Goal: Task Accomplishment & Management: Manage account settings

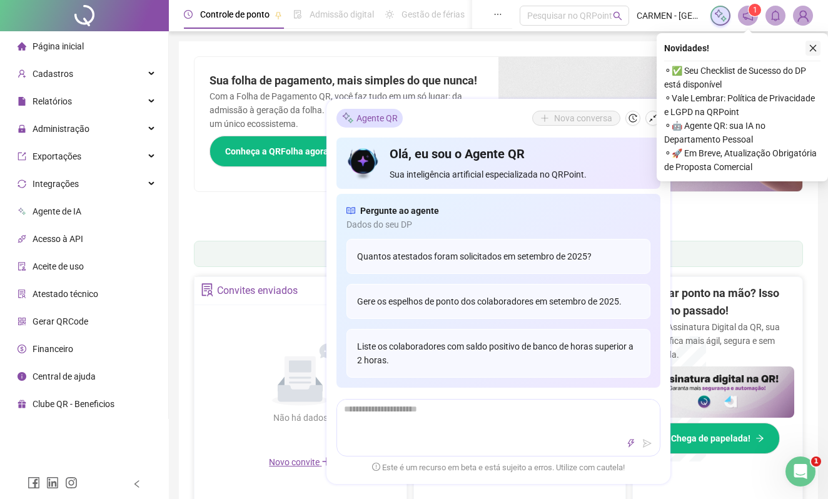
click at [811, 46] on icon "close" at bounding box center [813, 48] width 9 height 9
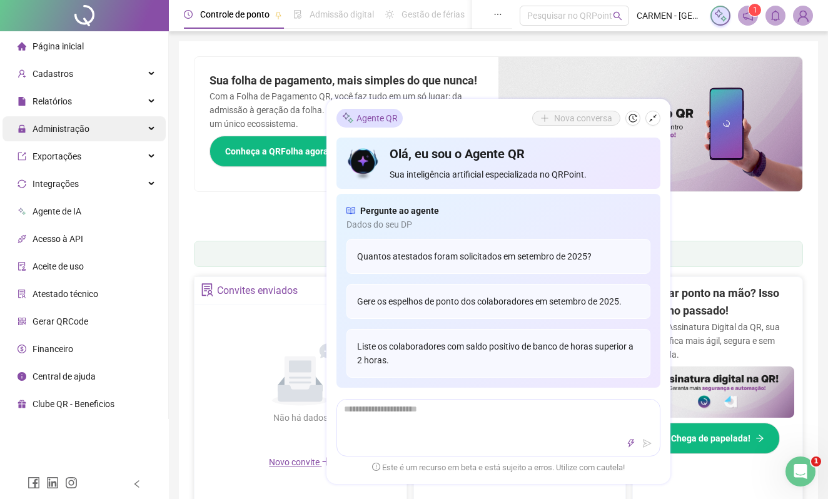
click at [76, 133] on span "Administração" at bounding box center [61, 129] width 57 height 10
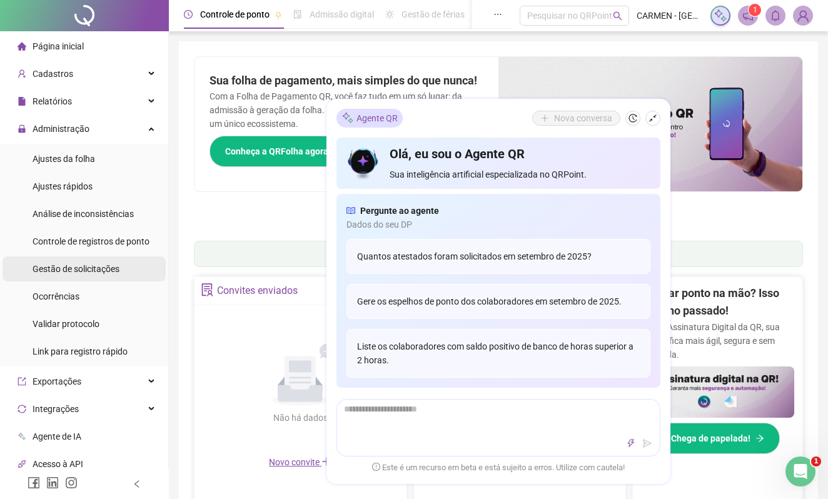
click at [90, 273] on span "Gestão de solicitações" at bounding box center [76, 269] width 87 height 10
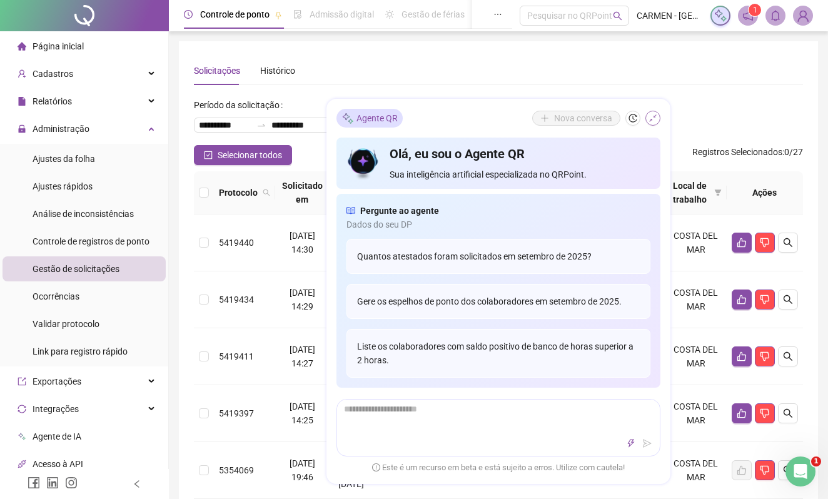
click at [649, 121] on icon "shrink" at bounding box center [653, 118] width 9 height 9
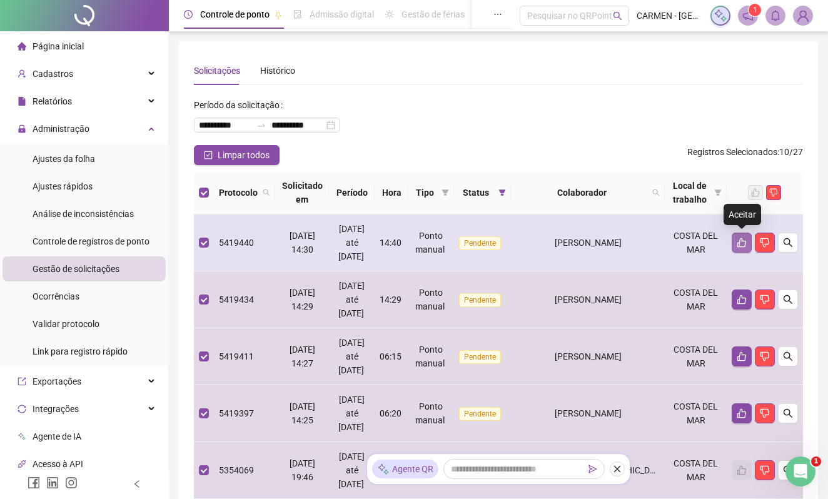
click at [743, 243] on icon "like" at bounding box center [742, 243] width 10 height 10
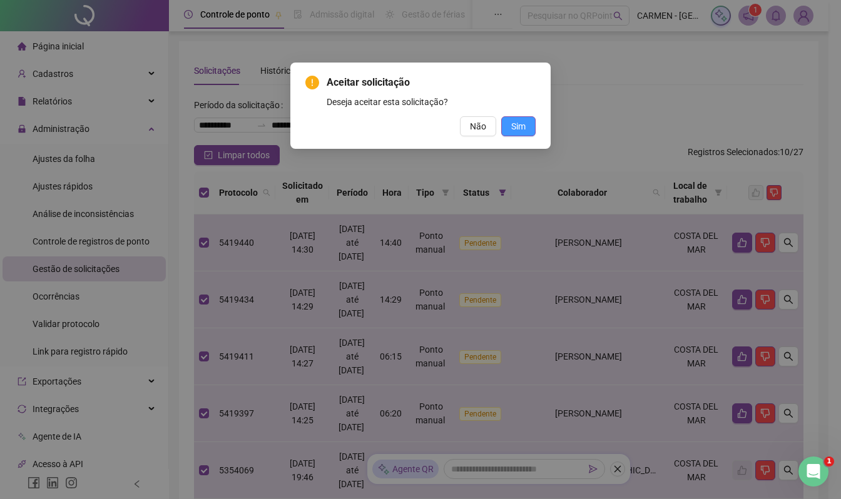
click at [525, 131] on button "Sim" at bounding box center [518, 126] width 34 height 20
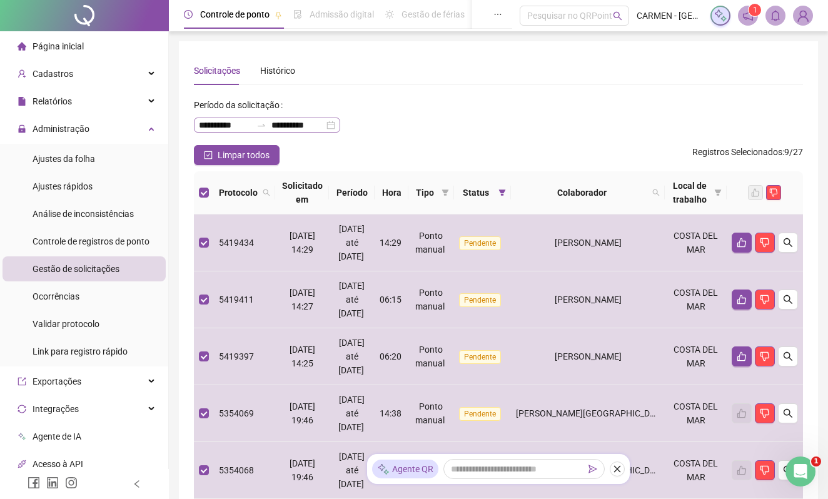
click at [335, 125] on div "**********" at bounding box center [267, 125] width 146 height 15
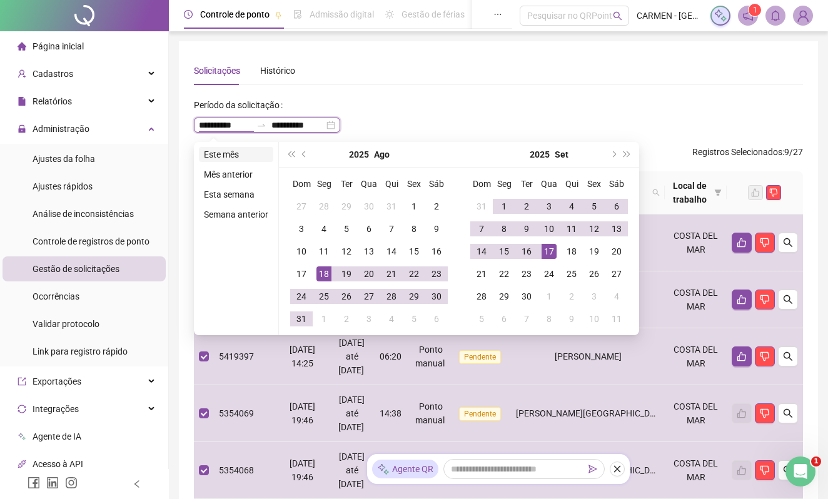
type input "**********"
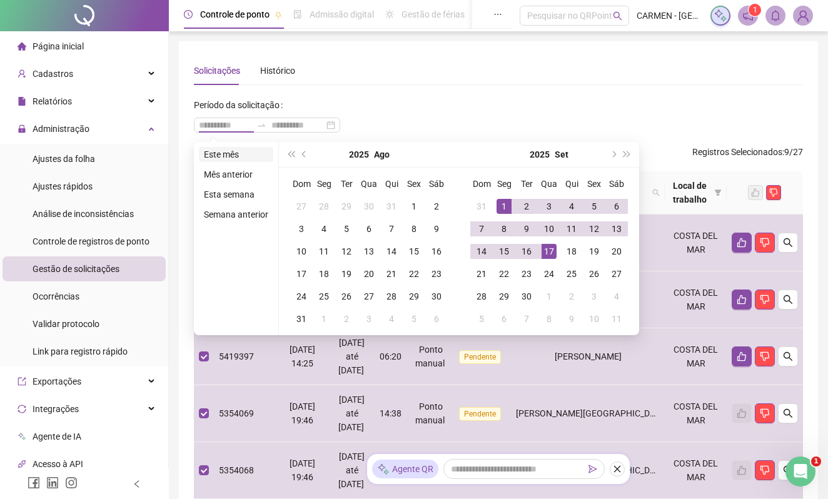
click at [236, 154] on li "Este mês" at bounding box center [236, 154] width 74 height 15
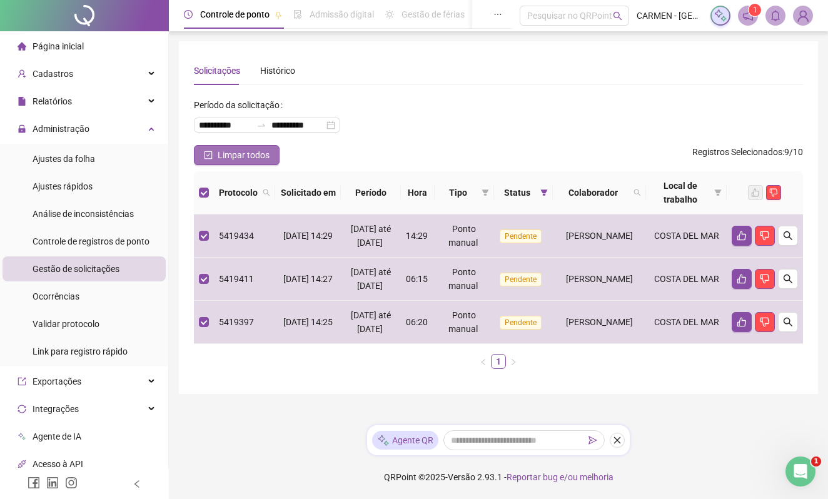
click at [226, 153] on span "Limpar todos" at bounding box center [244, 155] width 52 height 14
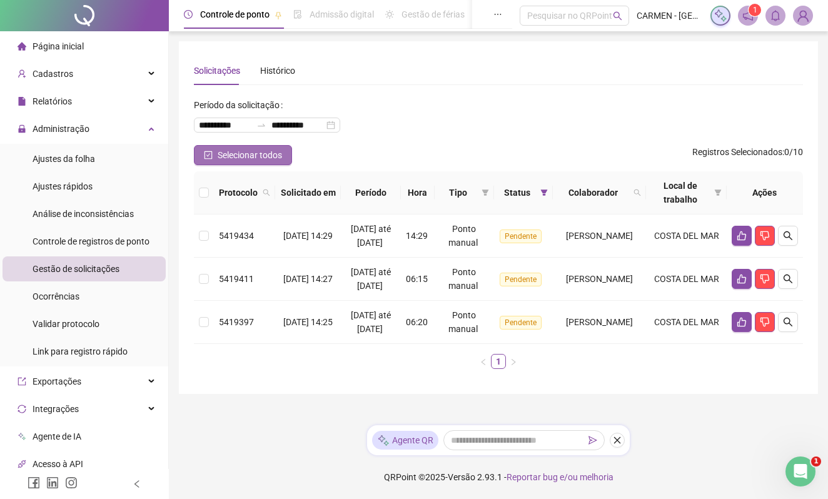
click at [218, 153] on span "Selecionar todos" at bounding box center [250, 155] width 64 height 14
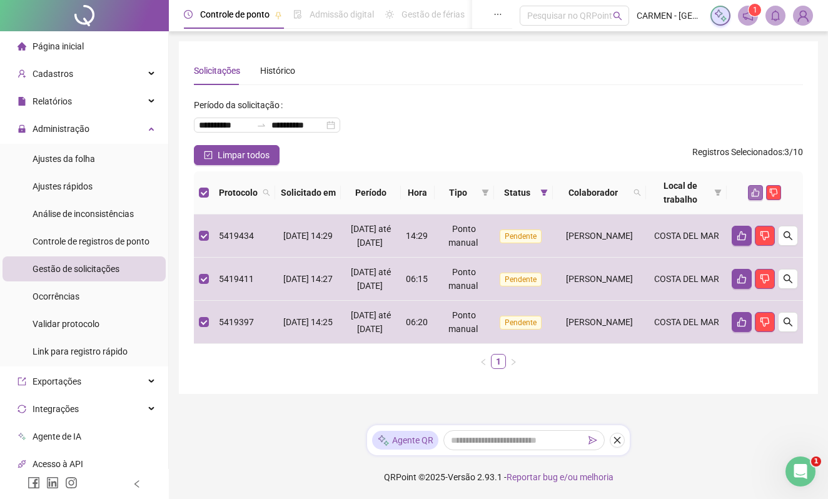
click at [754, 194] on icon "like" at bounding box center [755, 192] width 9 height 9
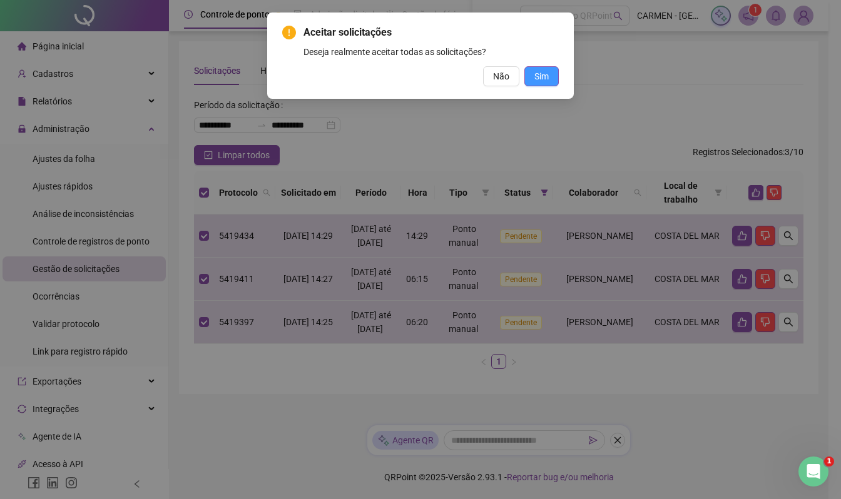
click at [536, 80] on span "Sim" at bounding box center [541, 76] width 14 height 14
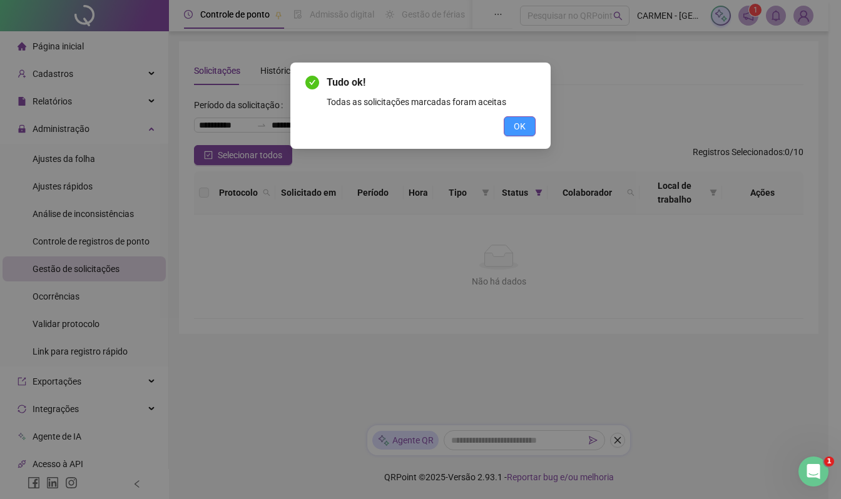
click at [516, 128] on span "OK" at bounding box center [519, 126] width 12 height 14
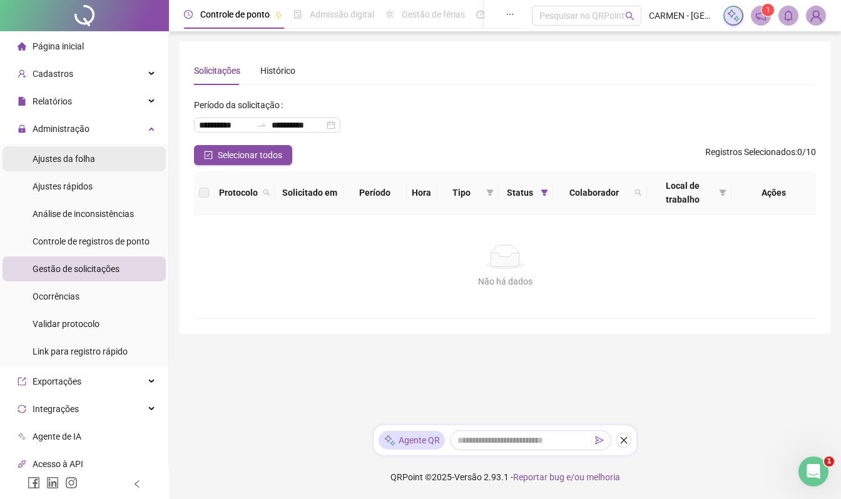
click at [68, 161] on span "Ajustes da folha" at bounding box center [64, 159] width 63 height 10
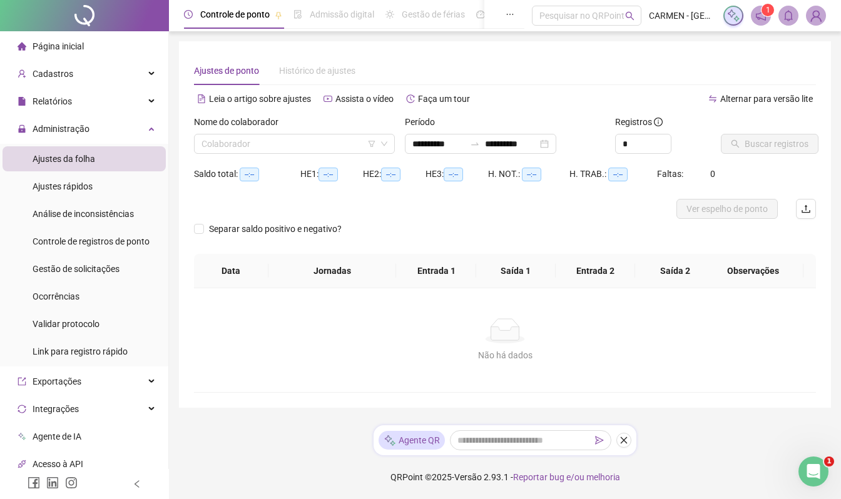
type input "**********"
click at [303, 153] on div "Colaborador" at bounding box center [294, 144] width 201 height 20
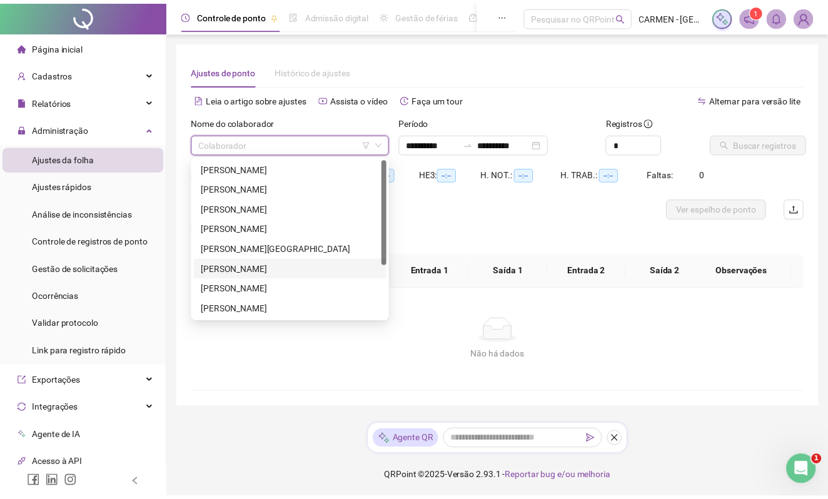
scroll to position [80, 0]
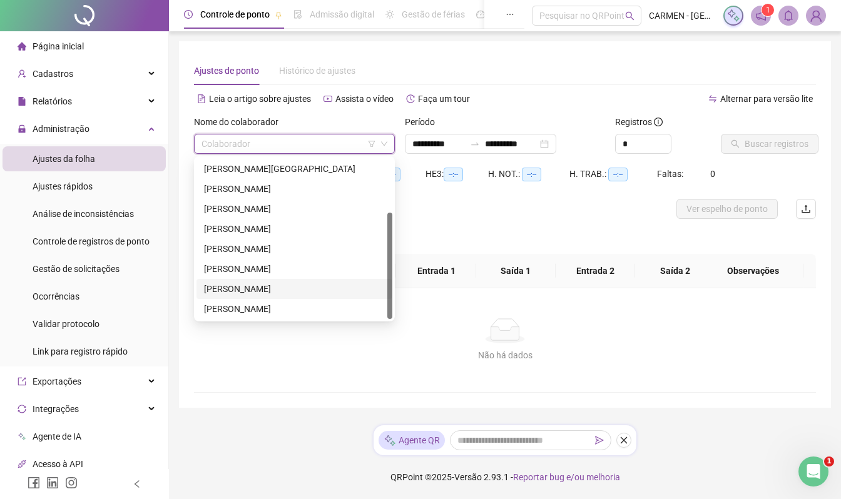
click at [246, 289] on div "[PERSON_NAME]" at bounding box center [294, 289] width 181 height 14
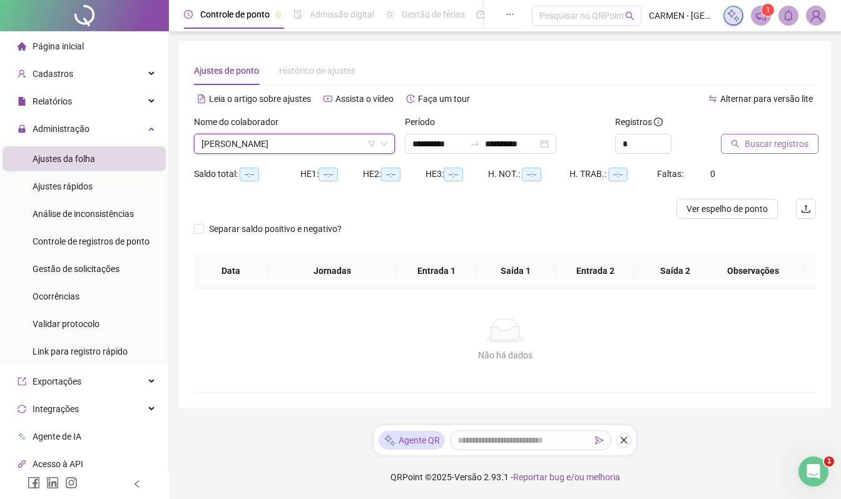
click at [788, 143] on span "Buscar registros" at bounding box center [776, 144] width 64 height 14
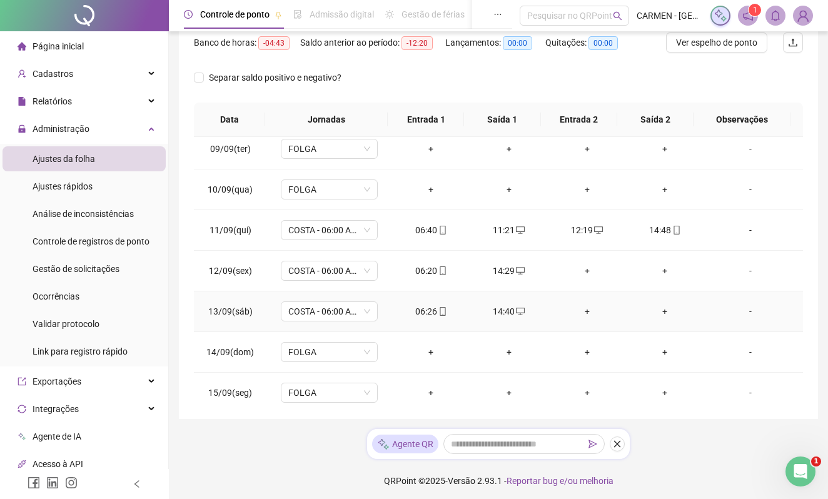
scroll to position [386, 0]
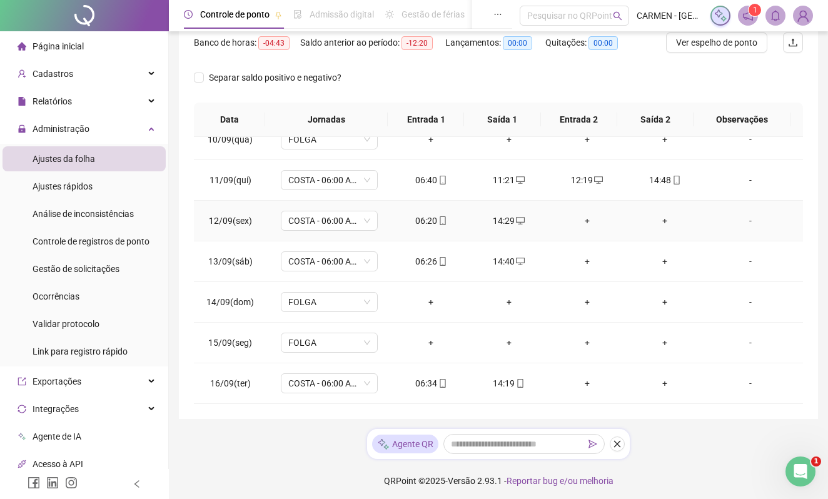
click at [577, 219] on div "+" at bounding box center [587, 221] width 58 height 14
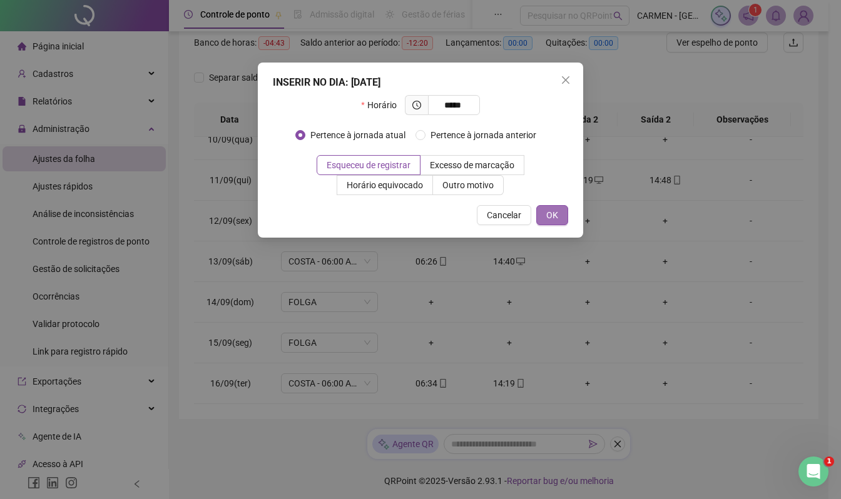
type input "*****"
click at [558, 218] on button "OK" at bounding box center [552, 215] width 32 height 20
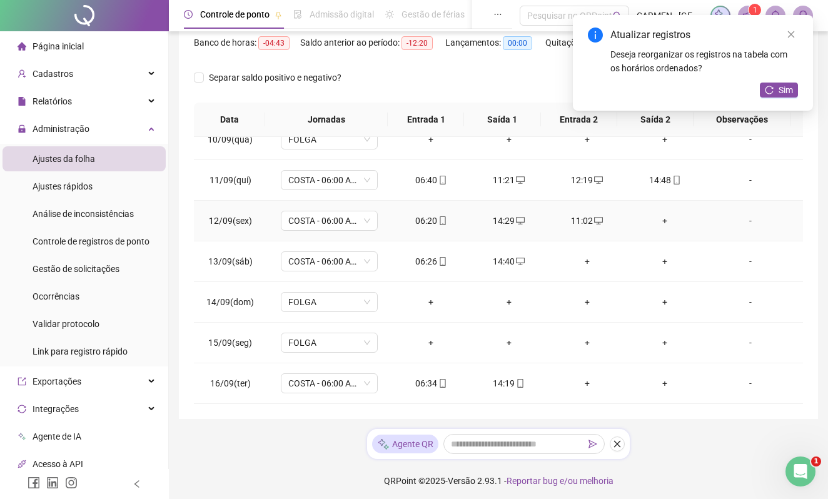
click at [658, 216] on div "+" at bounding box center [665, 221] width 58 height 14
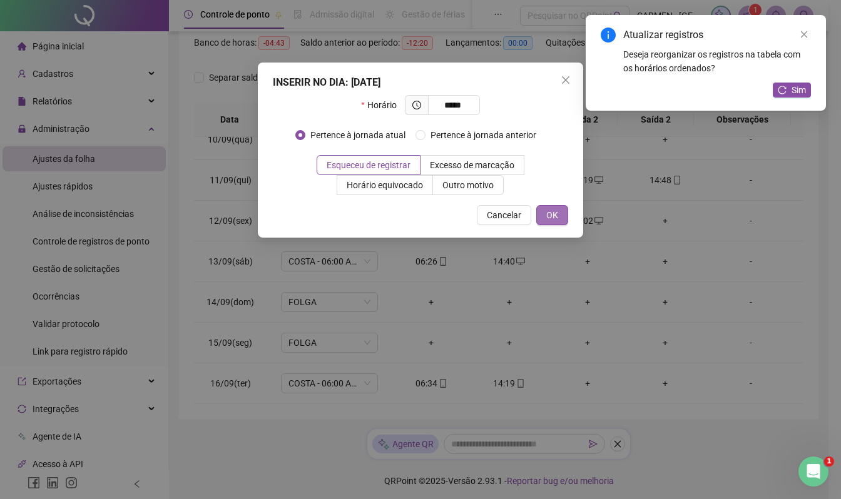
type input "*****"
click at [543, 213] on button "OK" at bounding box center [552, 215] width 32 height 20
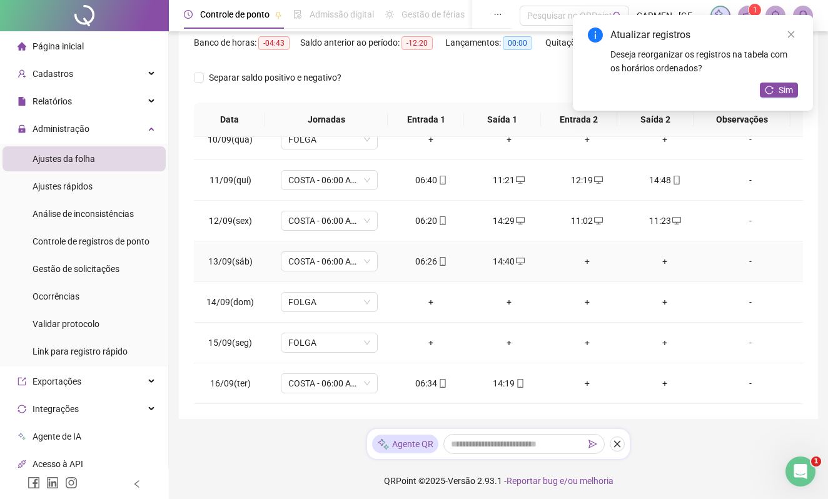
click at [578, 260] on div "+" at bounding box center [587, 262] width 58 height 14
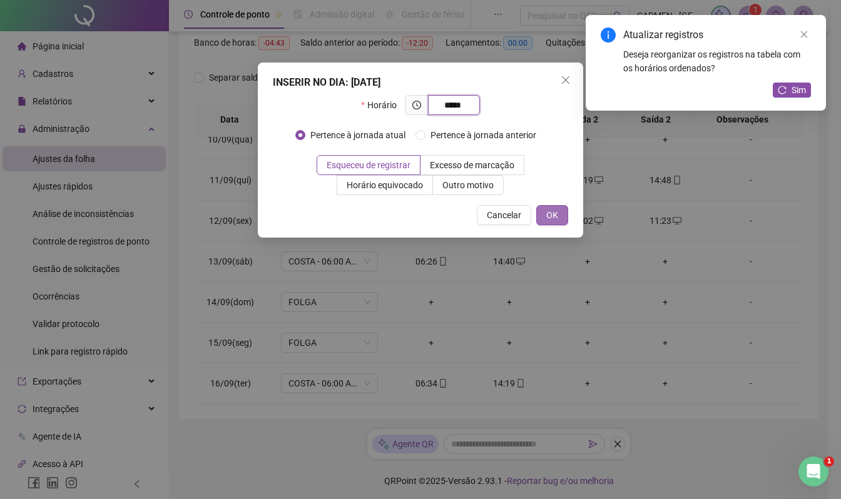
type input "*****"
click at [551, 206] on button "OK" at bounding box center [552, 215] width 32 height 20
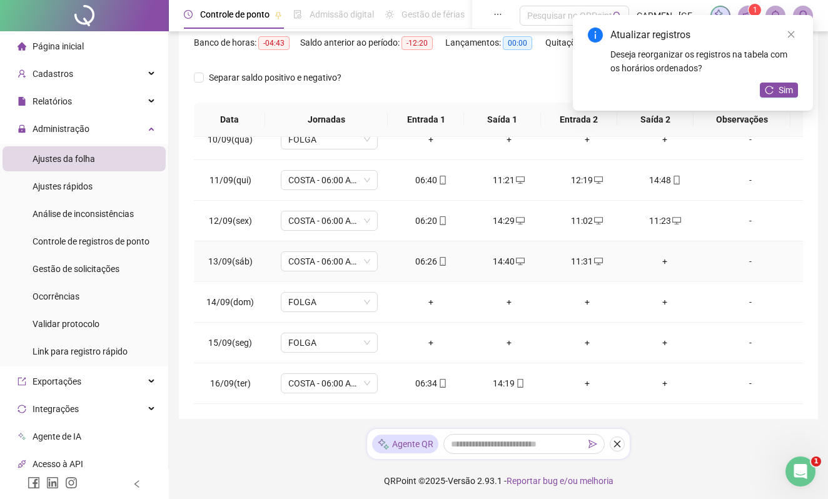
click at [655, 259] on div "+" at bounding box center [665, 262] width 58 height 14
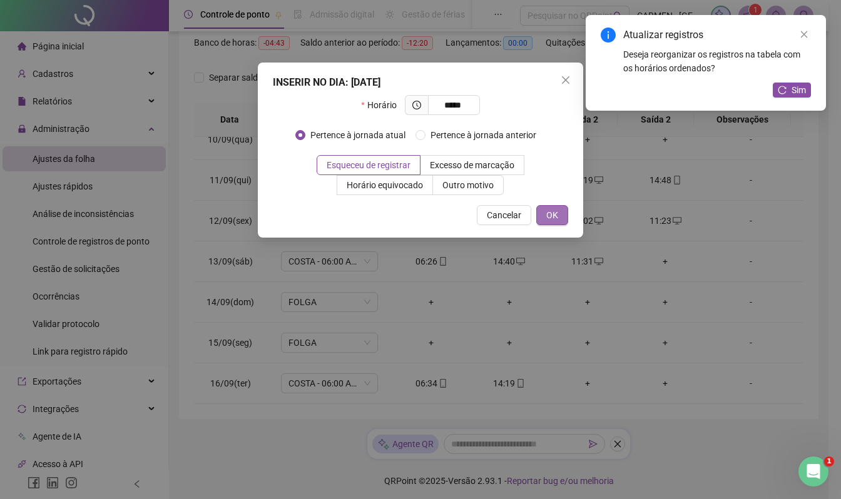
type input "*****"
click at [554, 216] on span "OK" at bounding box center [552, 215] width 12 height 14
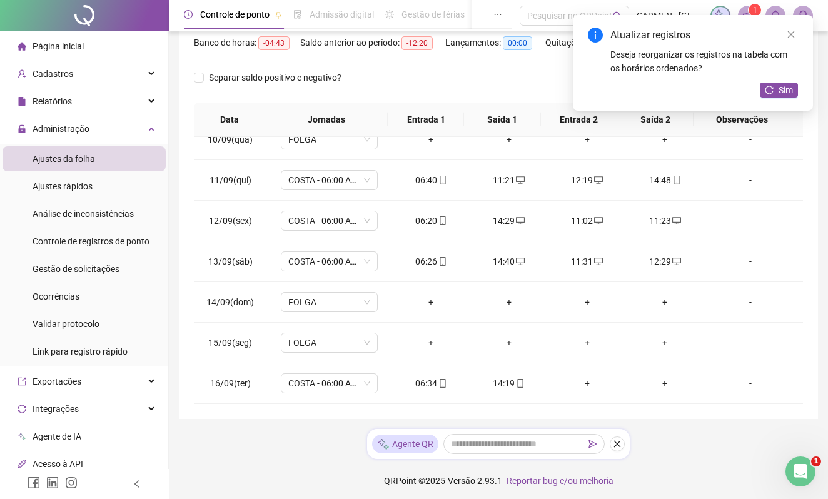
scroll to position [171, 0]
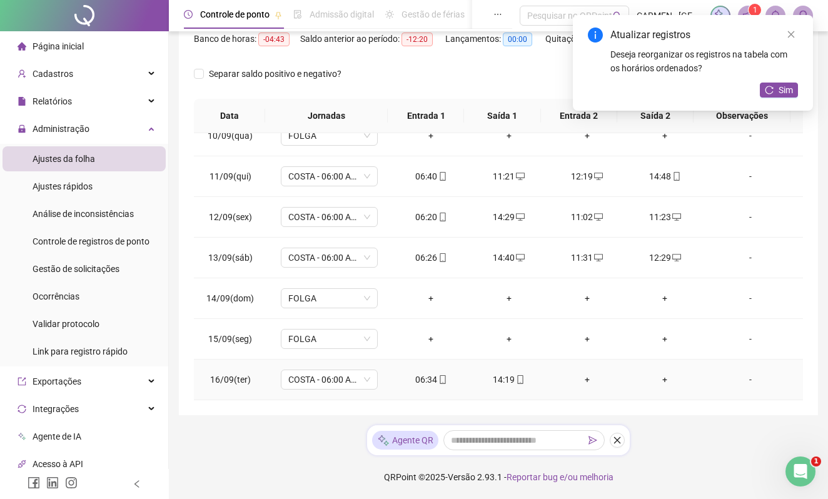
click at [578, 380] on div "+" at bounding box center [587, 380] width 58 height 14
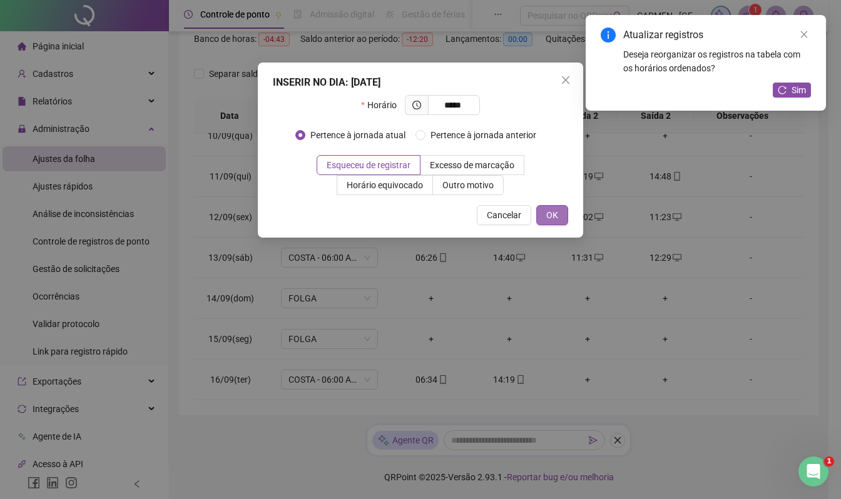
type input "*****"
click at [551, 216] on span "OK" at bounding box center [552, 215] width 12 height 14
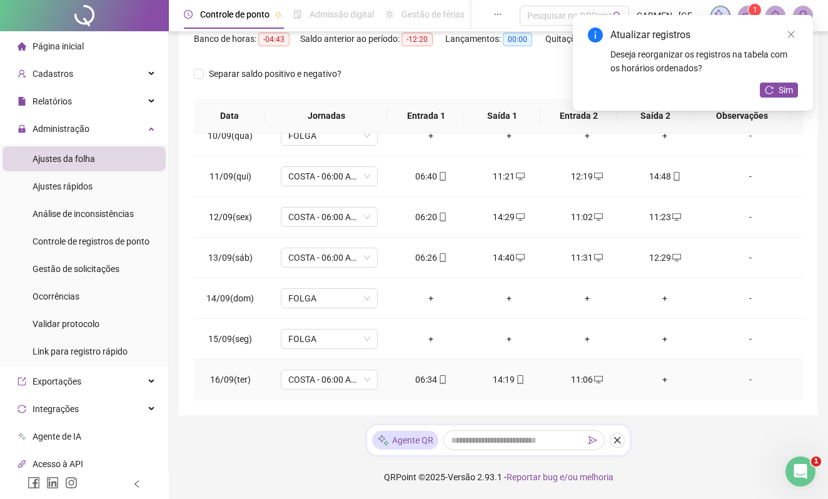
click at [658, 378] on div "+" at bounding box center [665, 380] width 58 height 14
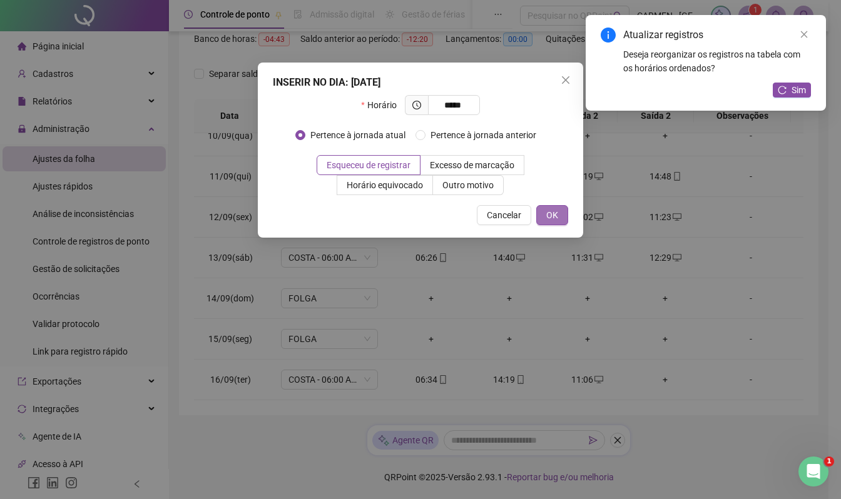
type input "*****"
click at [550, 208] on span "OK" at bounding box center [552, 215] width 12 height 14
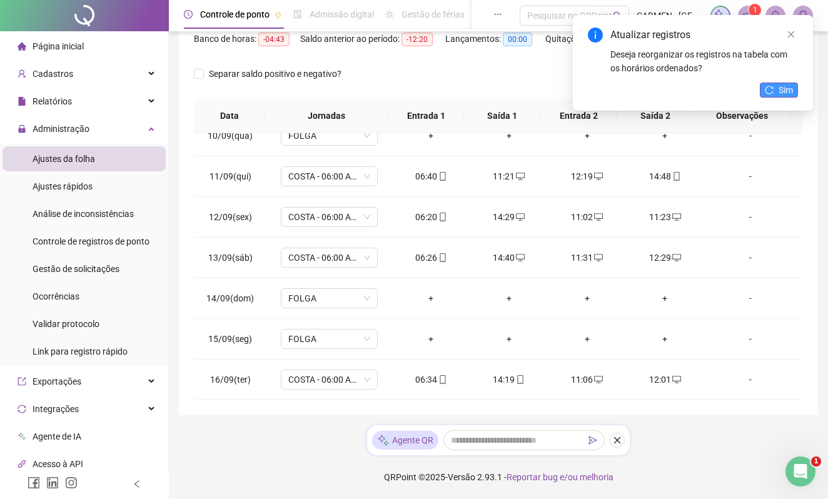
click at [773, 89] on icon "reload" at bounding box center [769, 90] width 9 height 9
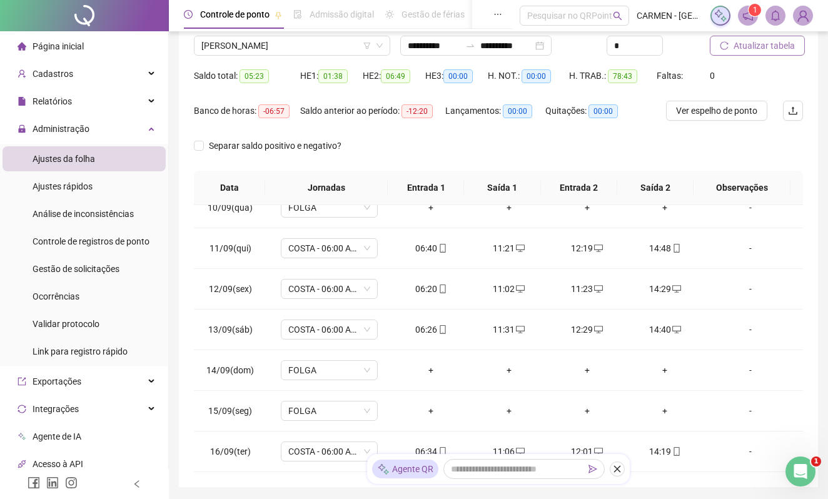
scroll to position [0, 0]
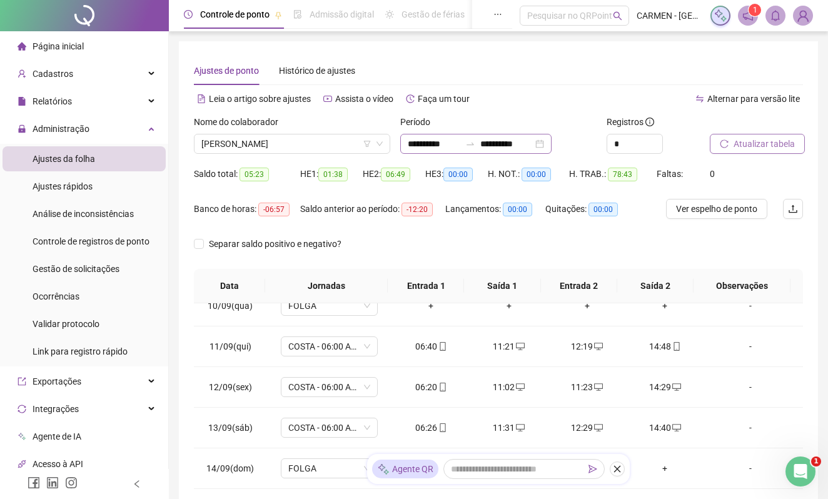
click at [552, 148] on div "**********" at bounding box center [475, 144] width 151 height 20
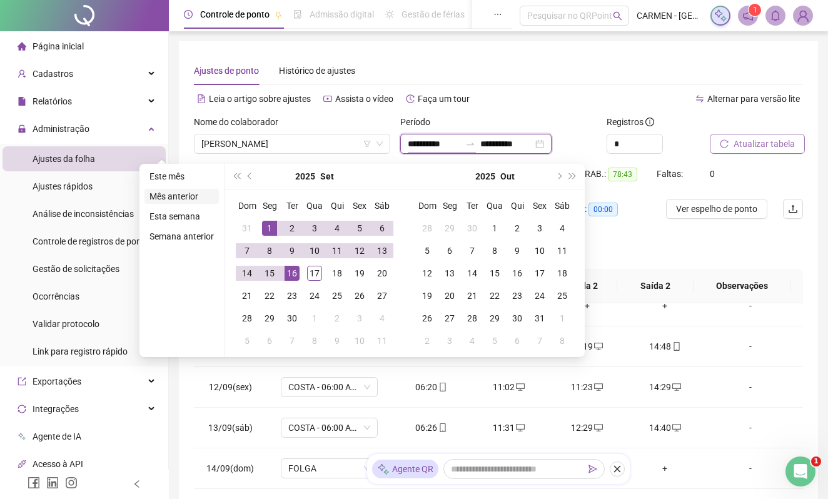
type input "**********"
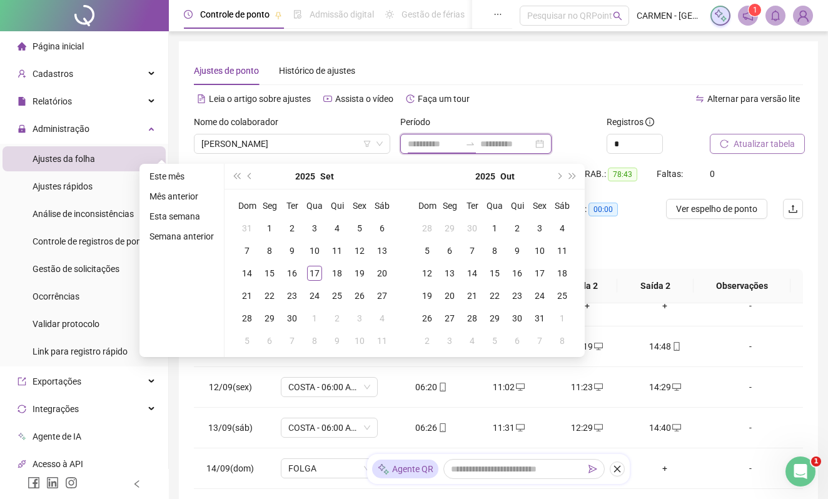
type input "**********"
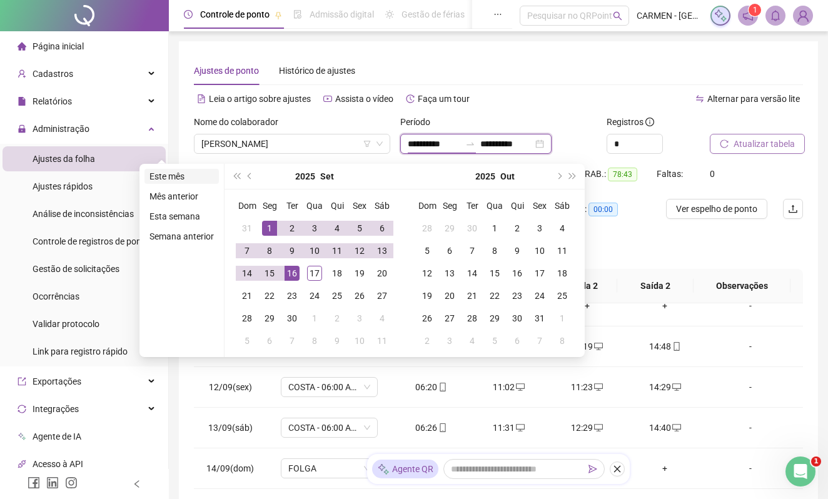
type input "**********"
click at [165, 178] on li "Este mês" at bounding box center [181, 176] width 74 height 15
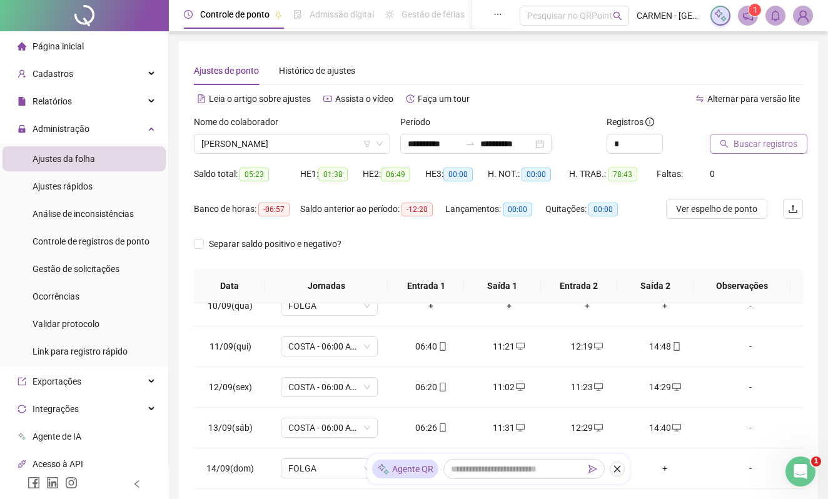
click at [761, 145] on span "Buscar registros" at bounding box center [766, 144] width 64 height 14
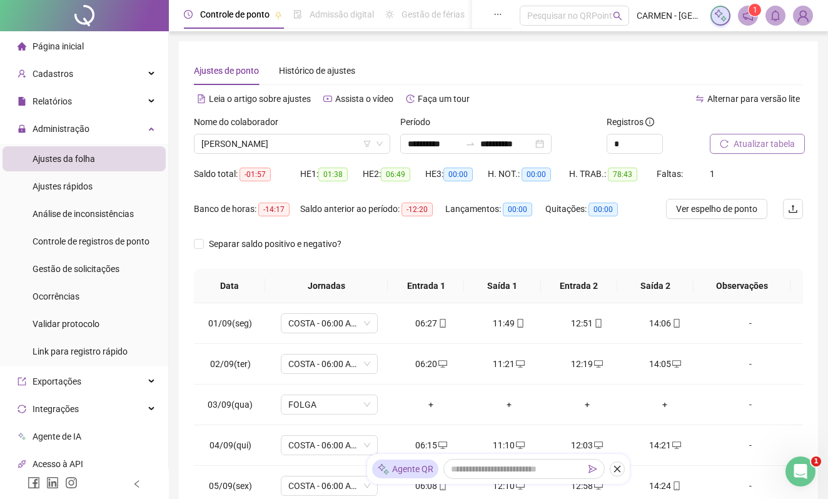
click at [764, 141] on span "Atualizar tabela" at bounding box center [764, 144] width 61 height 14
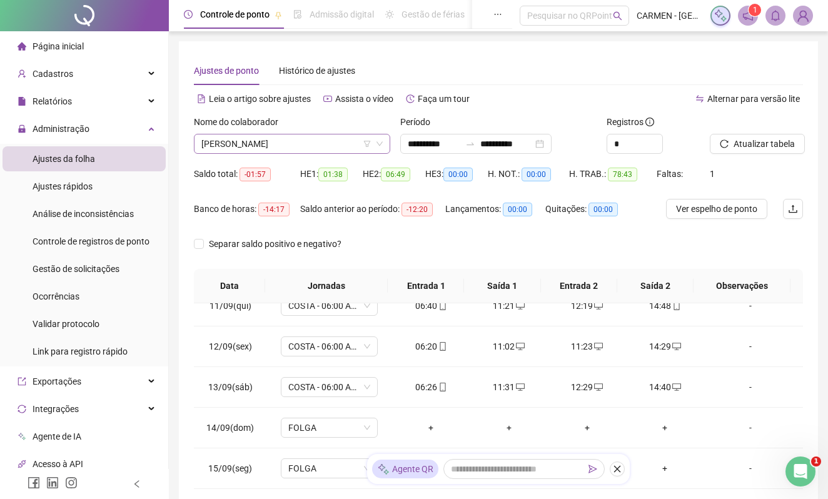
click at [324, 146] on span "[PERSON_NAME]" at bounding box center [291, 143] width 181 height 19
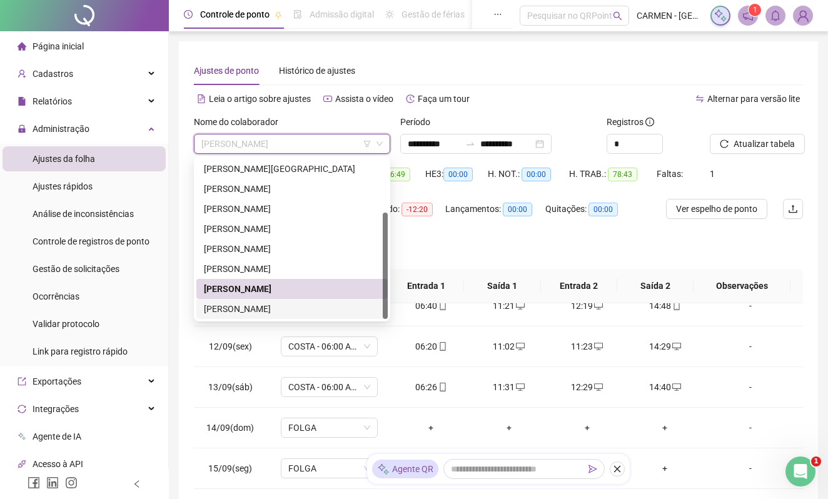
click at [268, 305] on div "[PERSON_NAME]" at bounding box center [292, 309] width 176 height 14
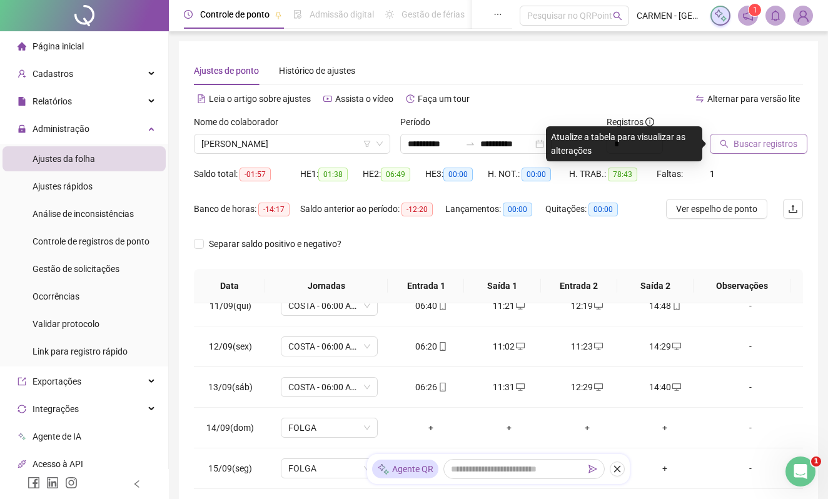
click at [750, 145] on span "Buscar registros" at bounding box center [766, 144] width 64 height 14
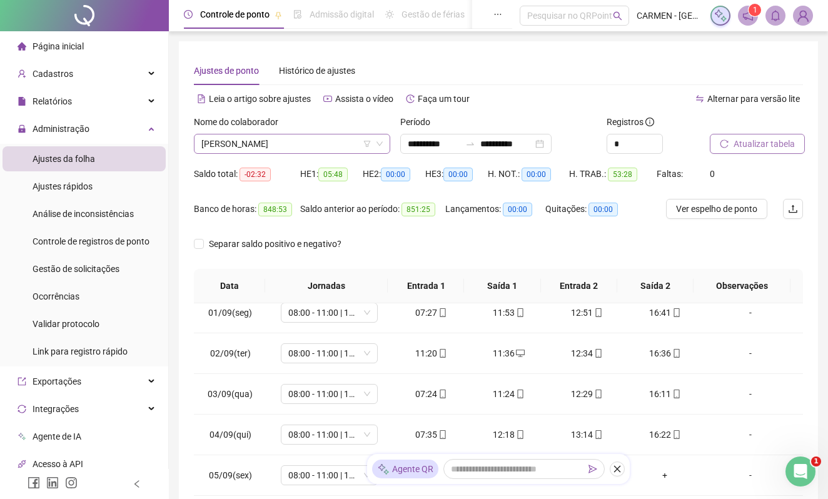
click at [326, 146] on span "[PERSON_NAME]" at bounding box center [291, 143] width 181 height 19
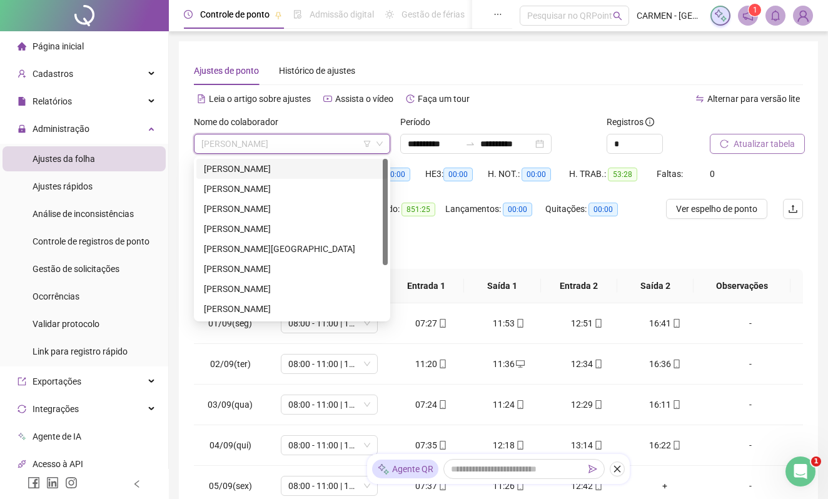
click at [273, 169] on div "[PERSON_NAME]" at bounding box center [292, 169] width 176 height 14
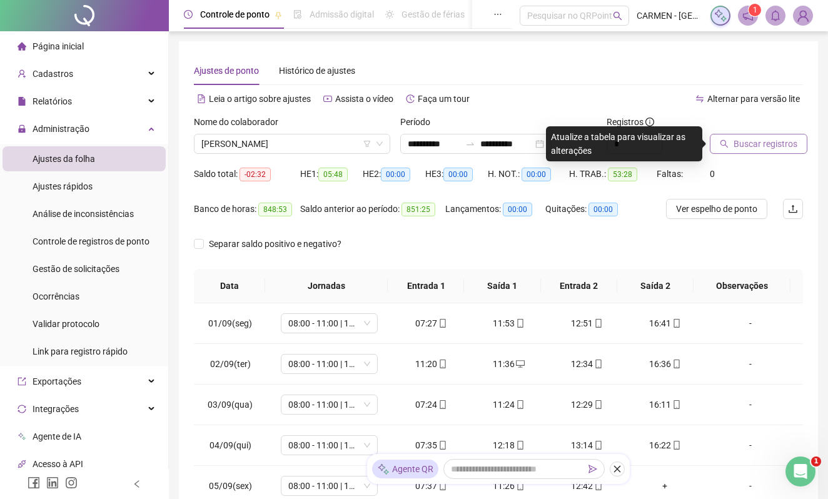
click at [744, 146] on span "Buscar registros" at bounding box center [766, 144] width 64 height 14
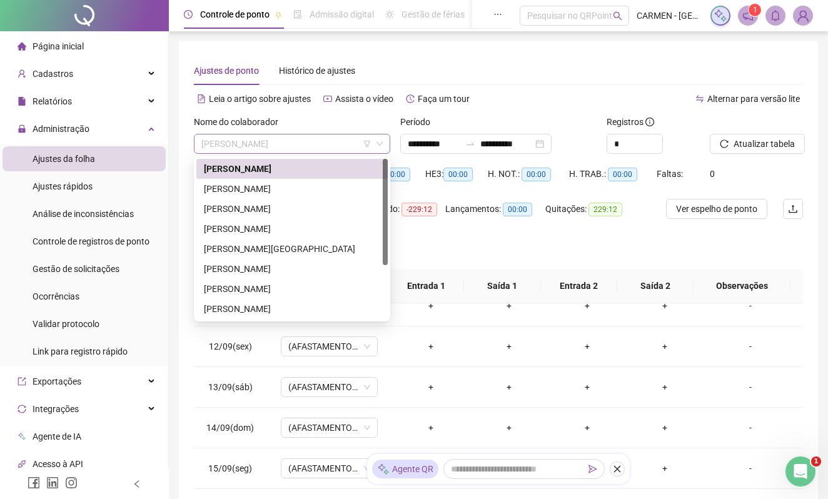
click at [319, 148] on span "[PERSON_NAME]" at bounding box center [291, 143] width 181 height 19
click at [246, 188] on div "[PERSON_NAME]" at bounding box center [292, 189] width 176 height 14
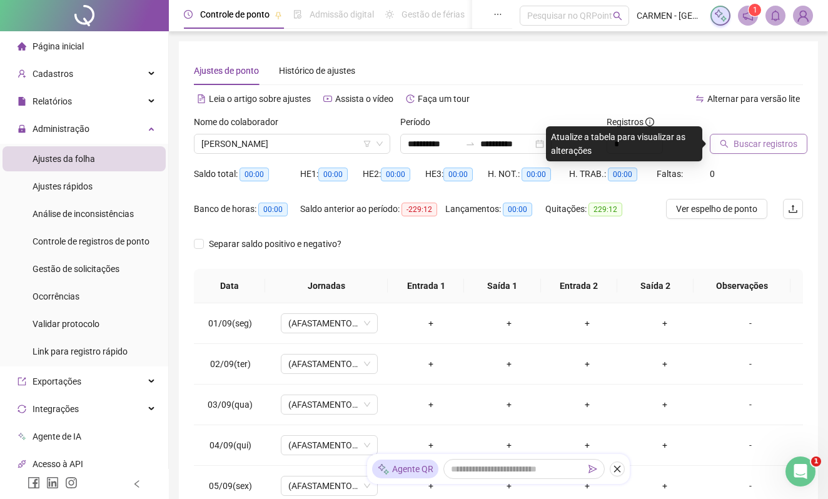
click at [744, 148] on span "Buscar registros" at bounding box center [766, 144] width 64 height 14
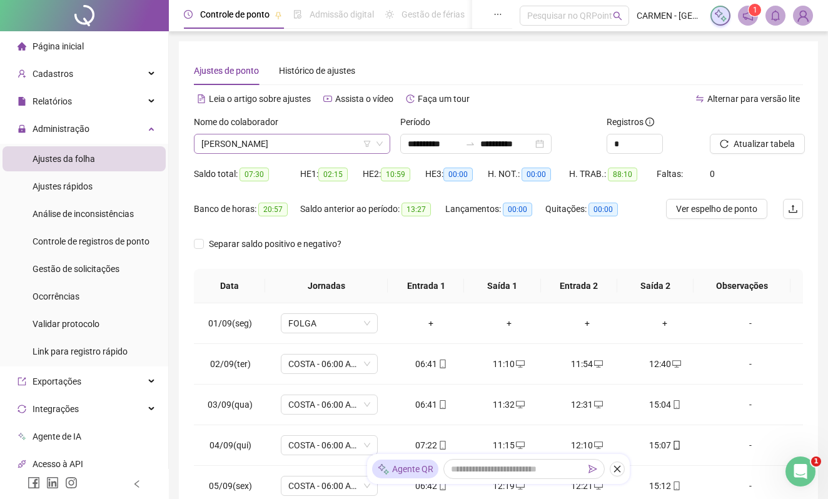
click at [316, 141] on span "[PERSON_NAME]" at bounding box center [291, 143] width 181 height 19
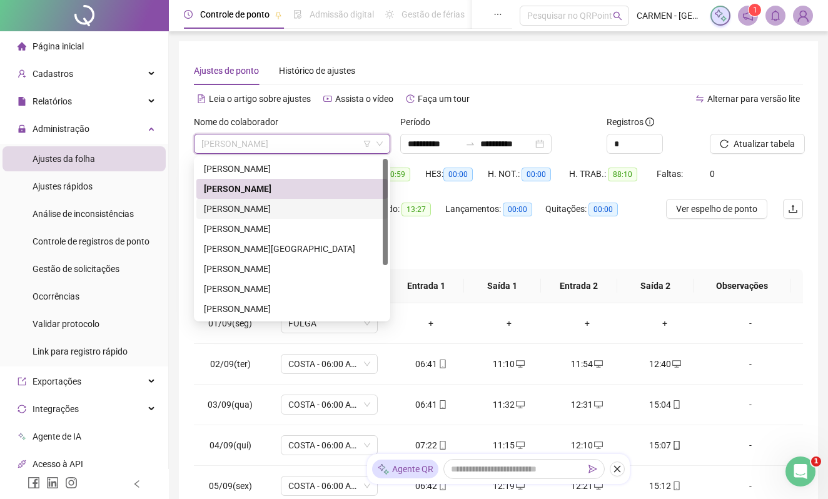
click at [248, 211] on div "[PERSON_NAME]" at bounding box center [292, 209] width 176 height 14
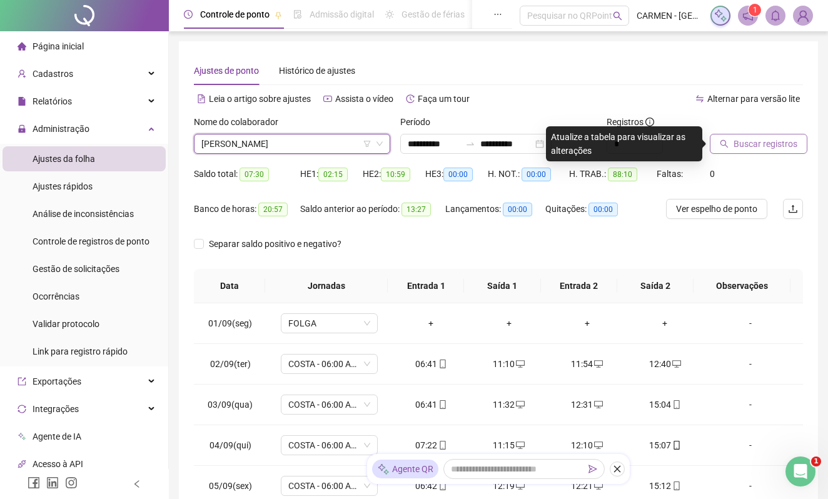
click at [776, 145] on span "Buscar registros" at bounding box center [766, 144] width 64 height 14
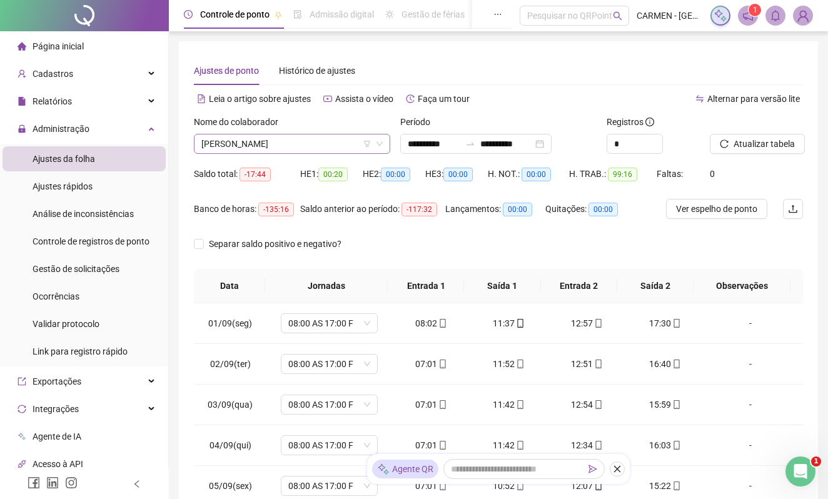
click at [310, 149] on span "[PERSON_NAME]" at bounding box center [291, 143] width 181 height 19
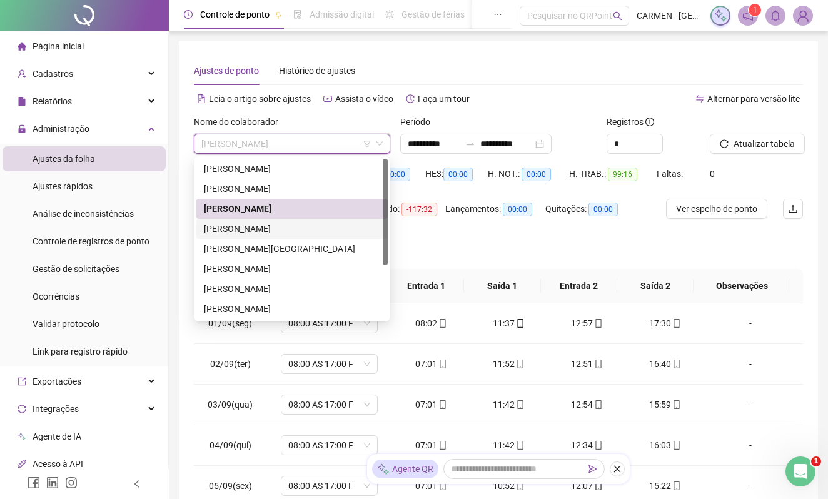
click at [250, 228] on div "[PERSON_NAME]" at bounding box center [292, 229] width 176 height 14
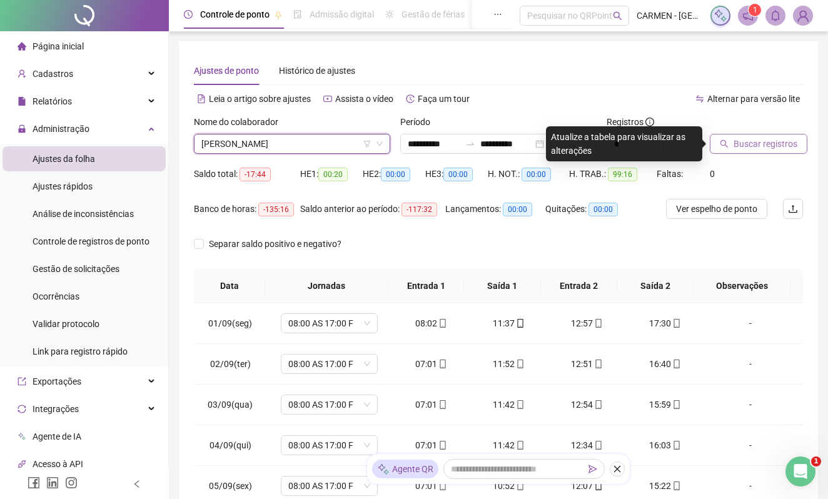
click at [756, 146] on span "Buscar registros" at bounding box center [766, 144] width 64 height 14
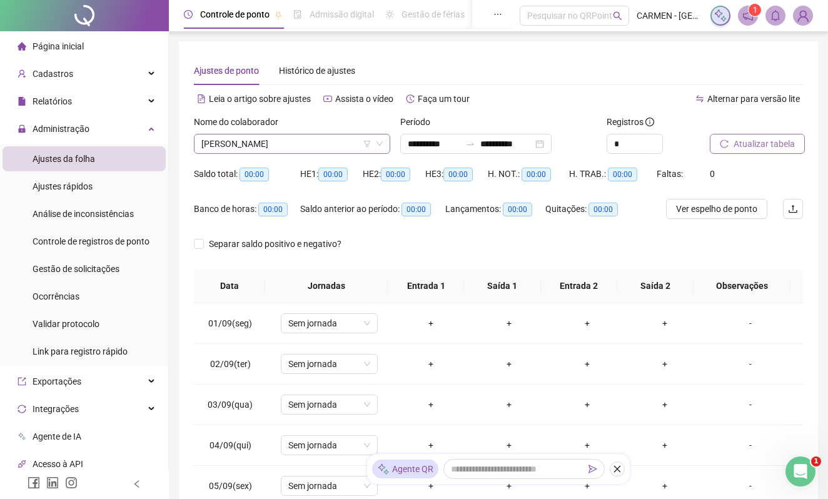
click at [316, 140] on span "[PERSON_NAME]" at bounding box center [291, 143] width 181 height 19
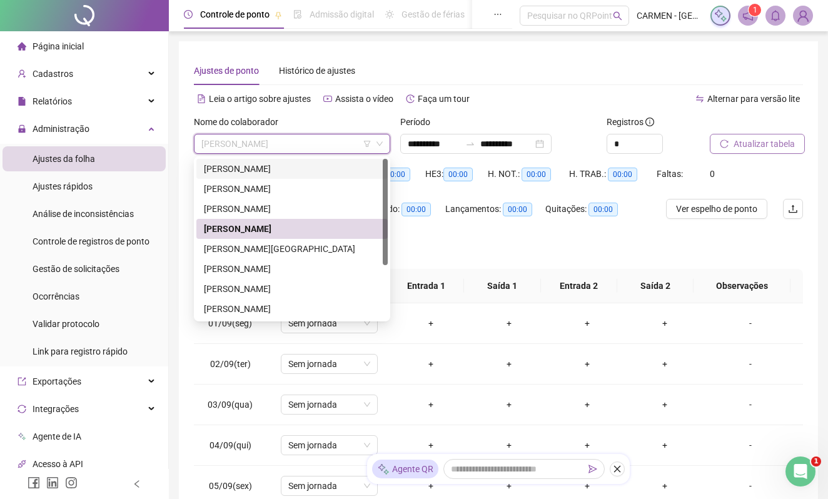
click at [239, 168] on div "[PERSON_NAME]" at bounding box center [292, 169] width 176 height 14
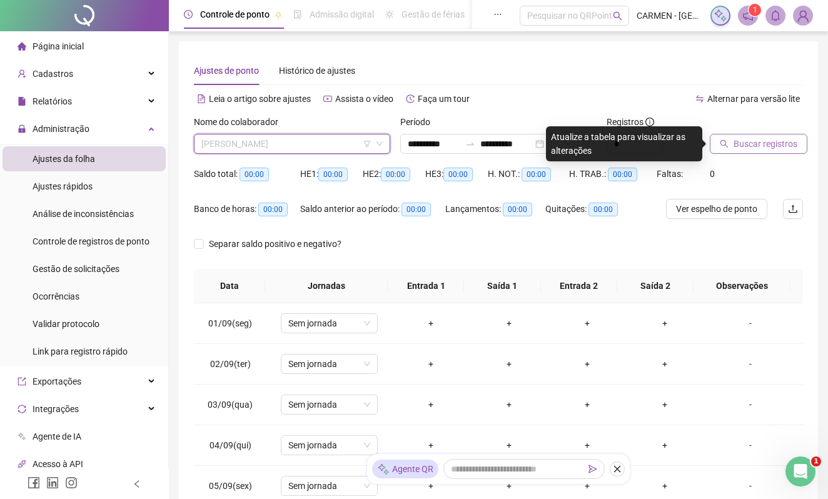
click at [335, 146] on span "[PERSON_NAME]" at bounding box center [291, 143] width 181 height 19
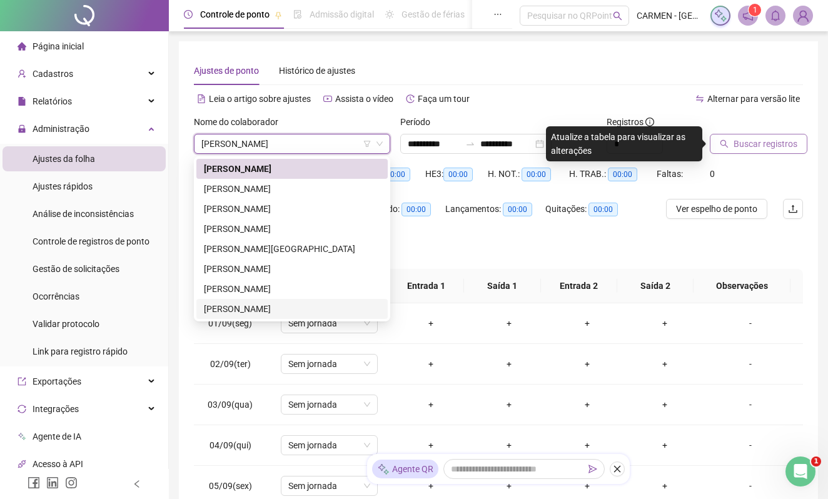
click at [66, 46] on span "Página inicial" at bounding box center [58, 46] width 51 height 10
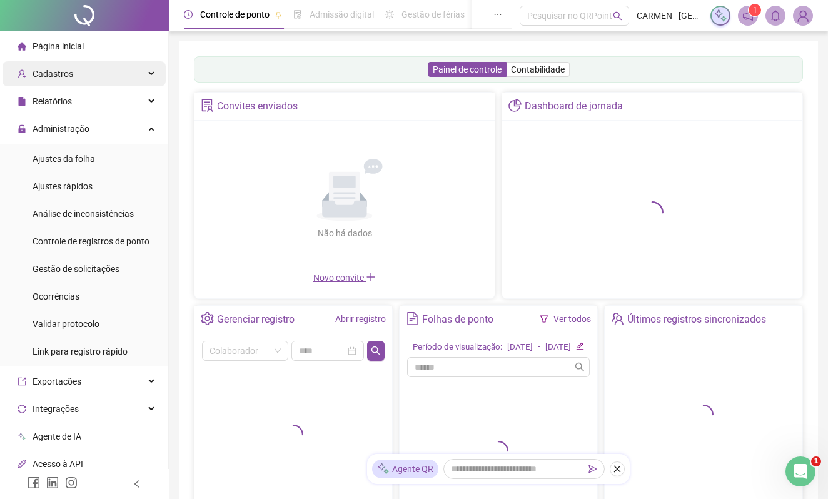
click at [56, 73] on span "Cadastros" at bounding box center [53, 74] width 41 height 10
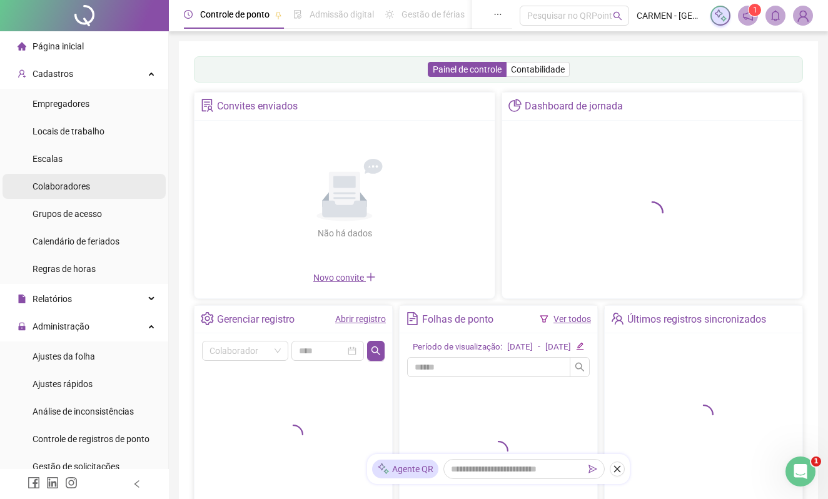
click at [46, 183] on span "Colaboradores" at bounding box center [62, 186] width 58 height 10
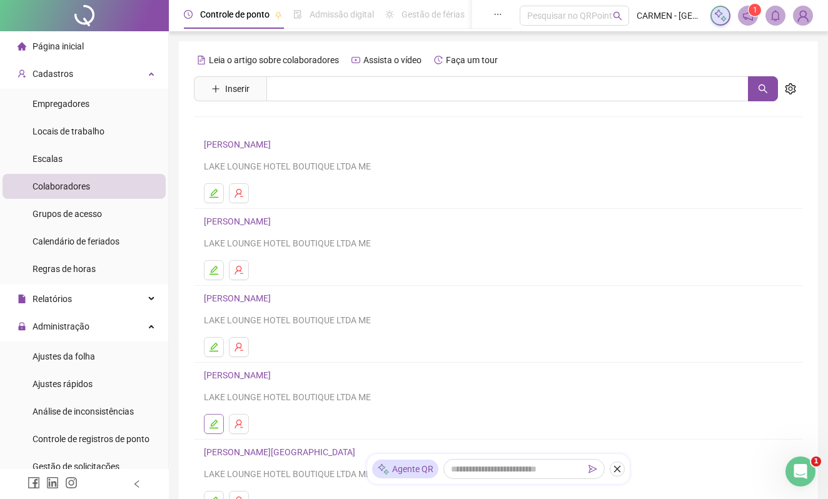
click at [216, 426] on icon "edit" at bounding box center [214, 424] width 10 height 10
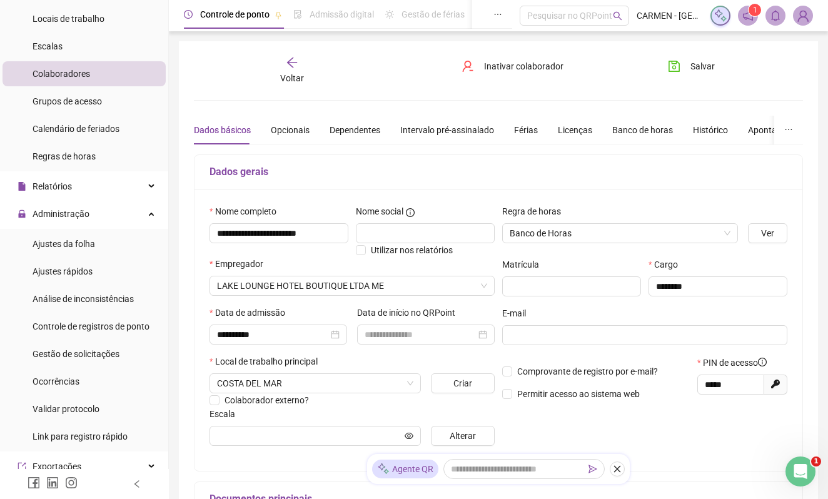
scroll to position [83, 0]
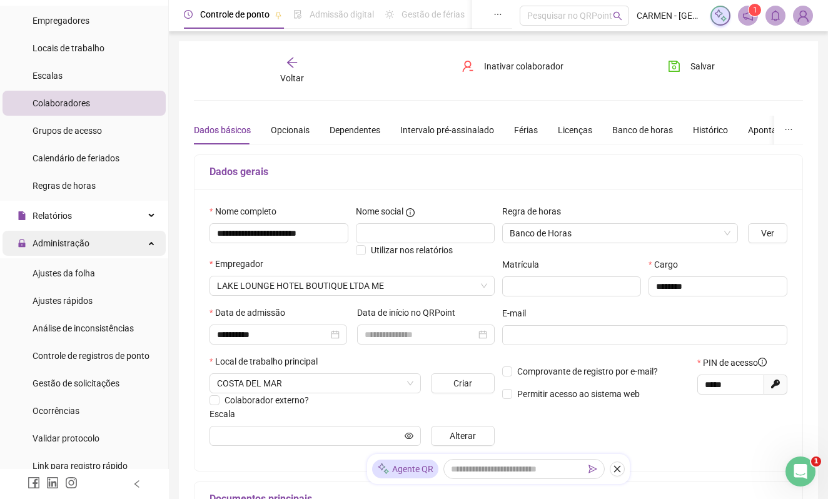
click at [89, 245] on div "Administração" at bounding box center [84, 243] width 163 height 25
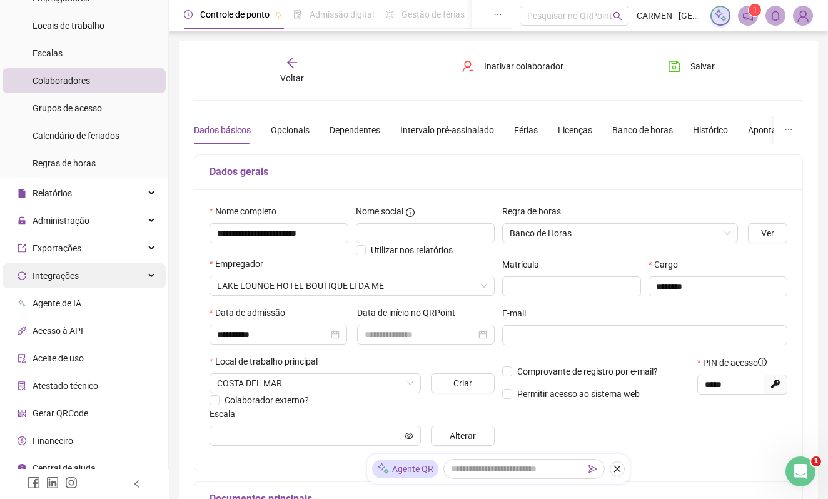
scroll to position [118, 0]
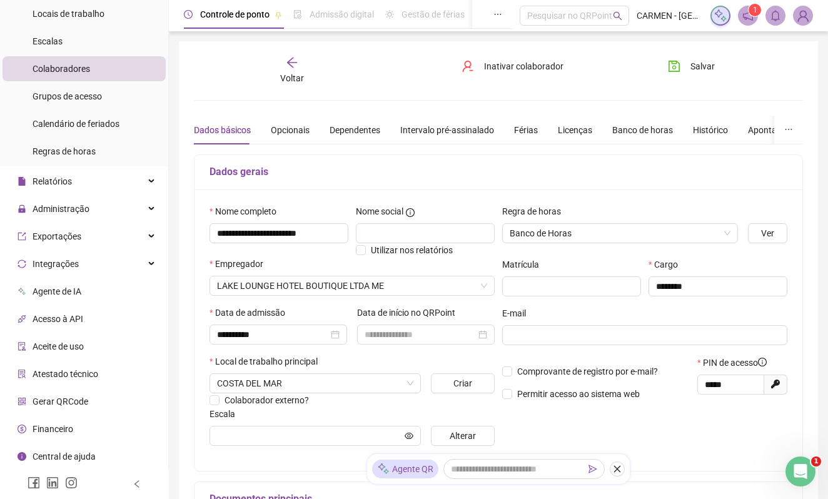
click at [55, 403] on span "Gerar QRCode" at bounding box center [61, 401] width 56 height 10
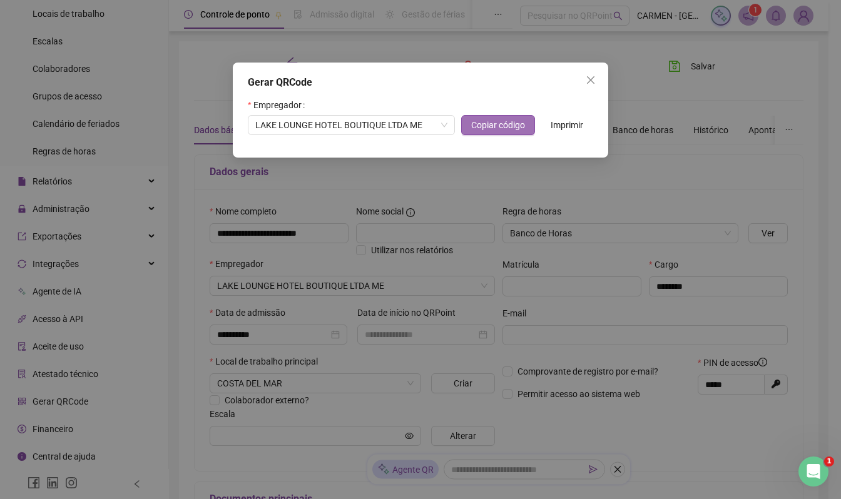
click at [507, 125] on span "Copiar código" at bounding box center [498, 125] width 54 height 14
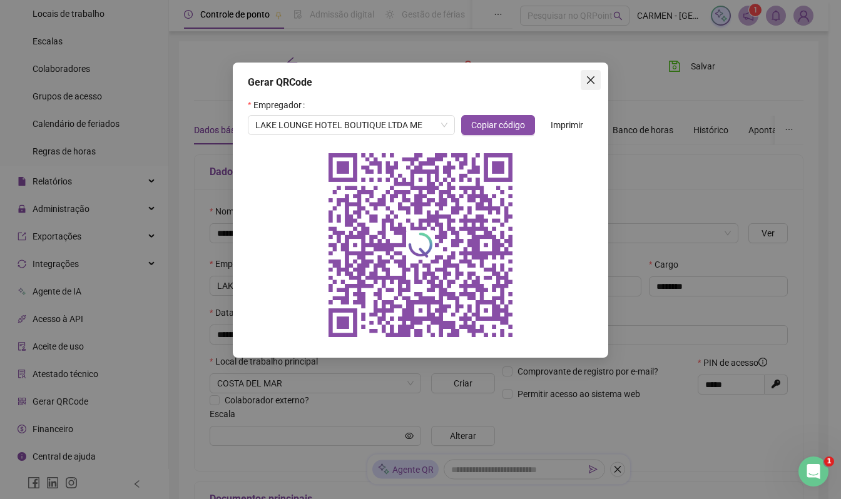
click at [591, 83] on icon "close" at bounding box center [590, 80] width 10 height 10
